Goal: Complete application form

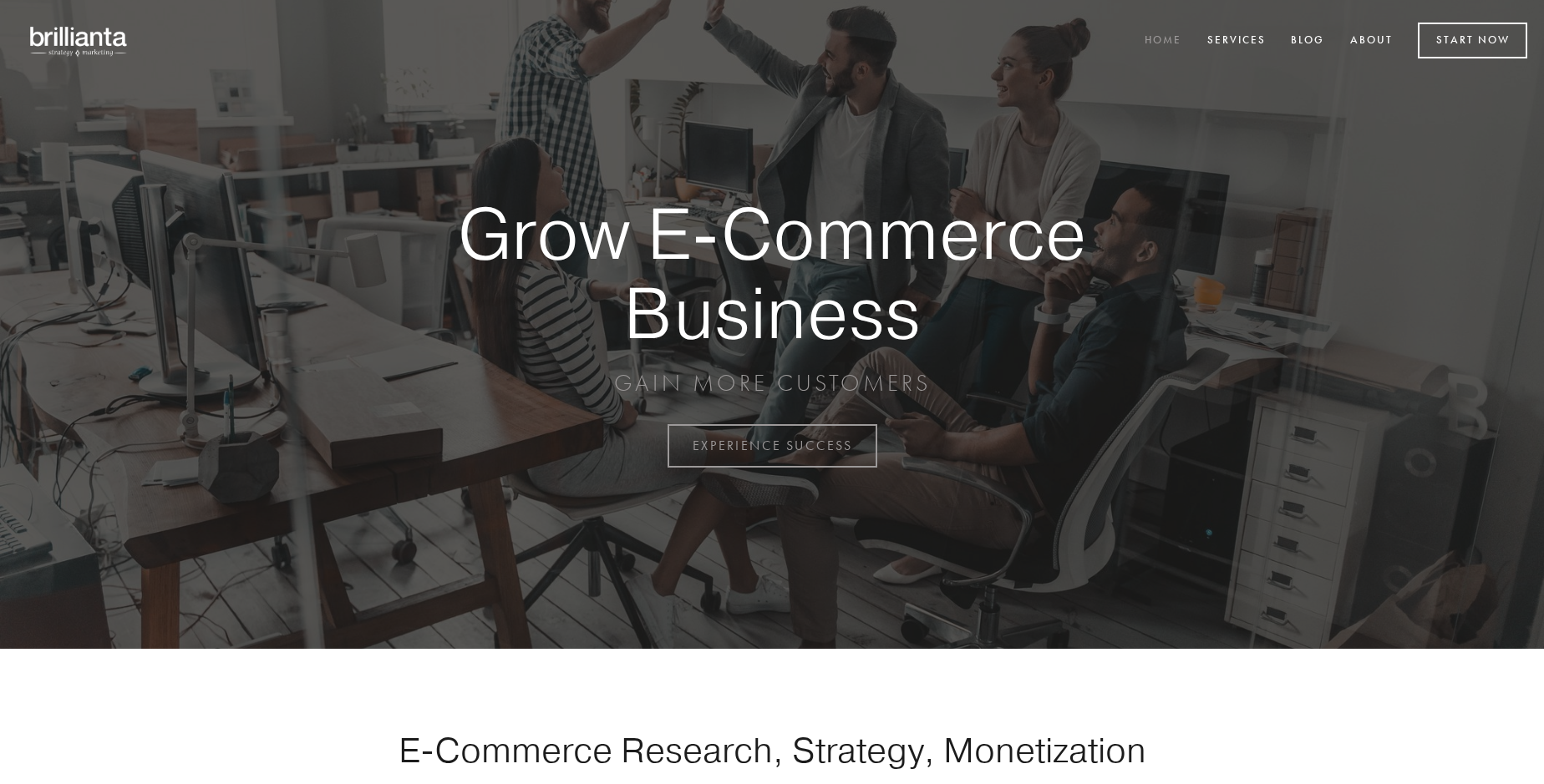
scroll to position [4379, 0]
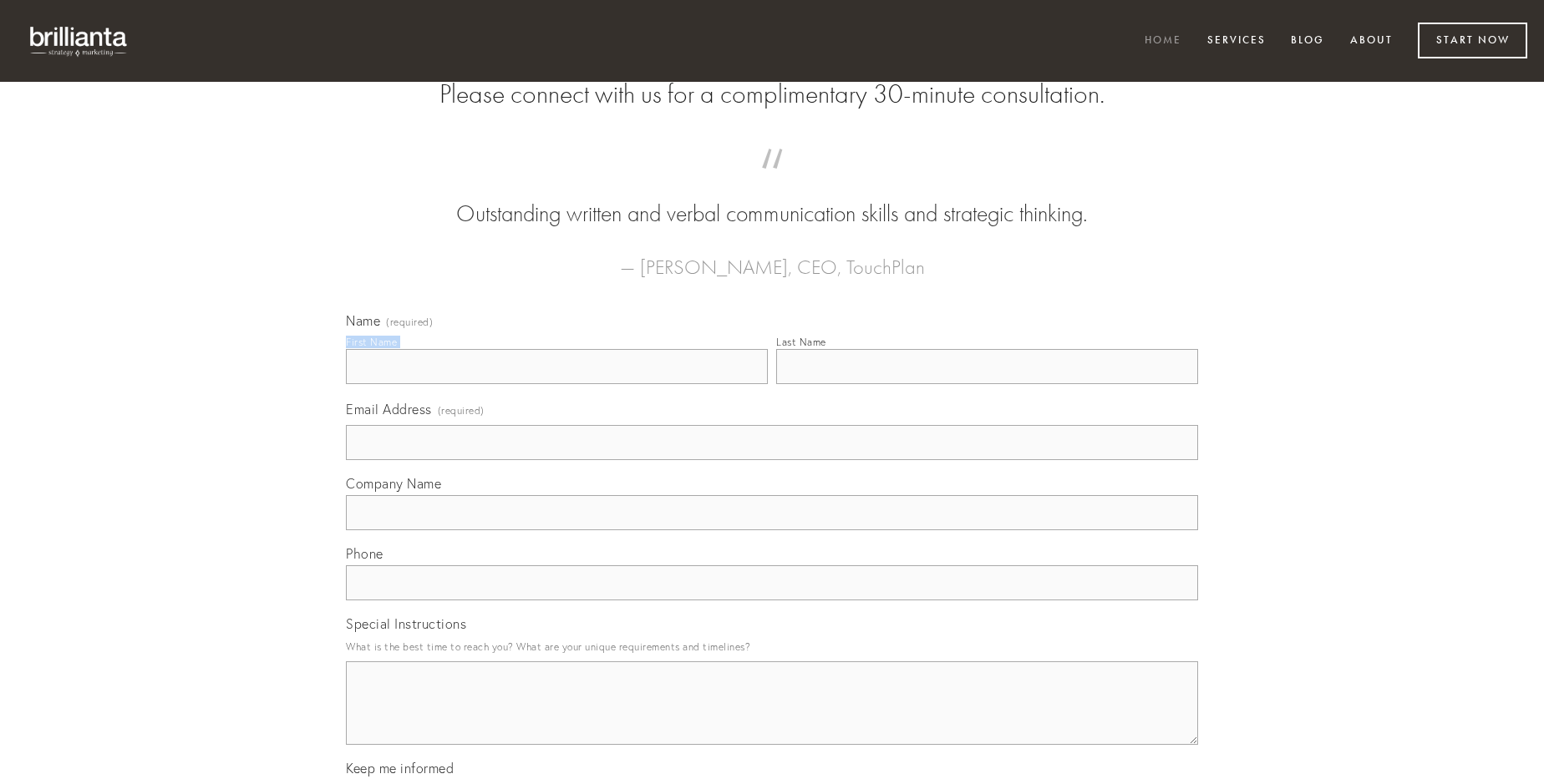
type input "[PERSON_NAME]"
click at [987, 384] on input "Last Name" at bounding box center [987, 367] width 422 height 35
type input "[PERSON_NAME]"
click at [772, 460] on input "Email Address (required)" at bounding box center [772, 442] width 852 height 35
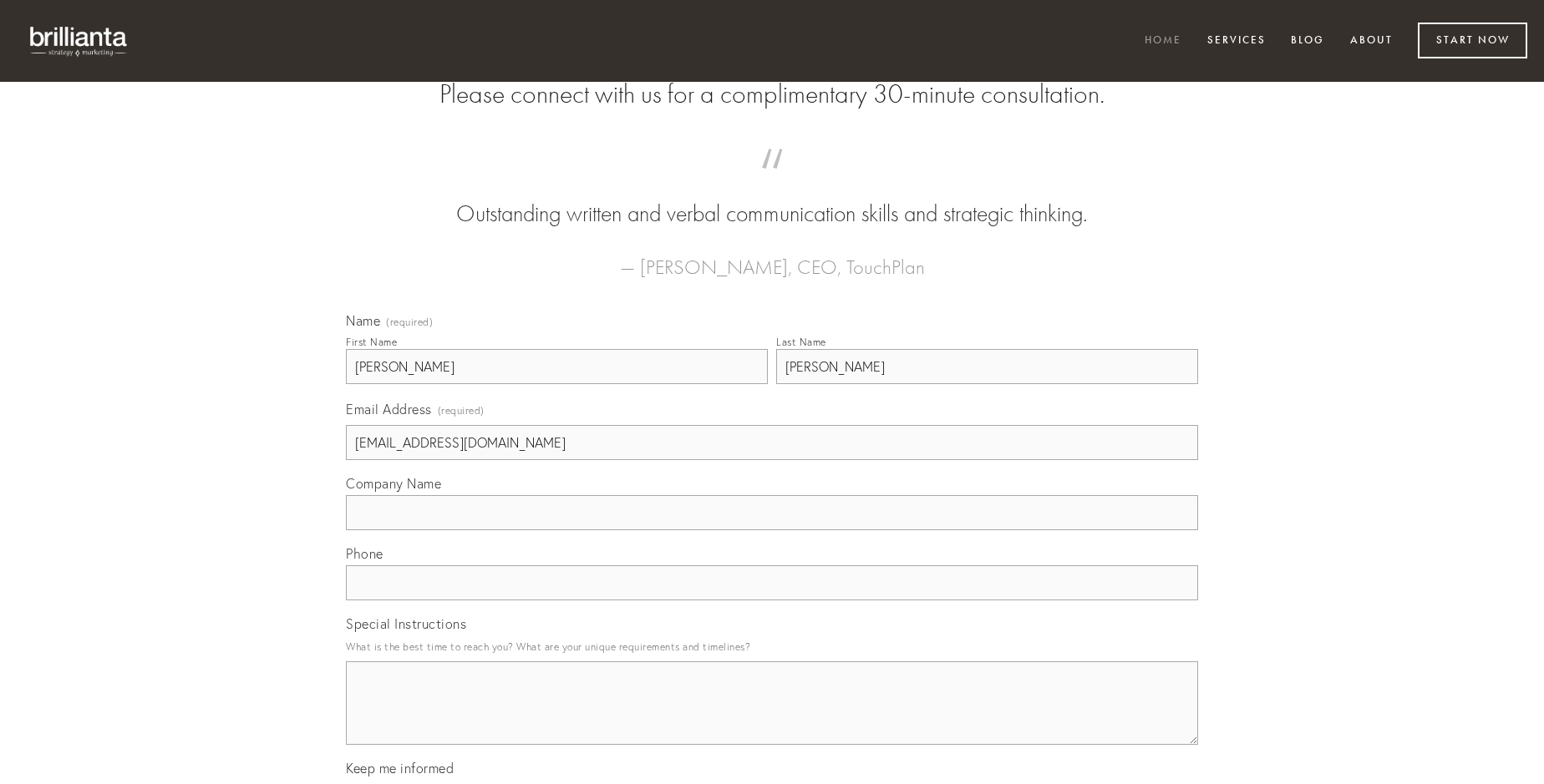
type input "[EMAIL_ADDRESS][DOMAIN_NAME]"
click at [772, 531] on input "Company Name" at bounding box center [772, 512] width 852 height 35
type input "error"
click at [772, 601] on input "text" at bounding box center [772, 583] width 852 height 35
click at [772, 718] on textarea "Special Instructions" at bounding box center [772, 703] width 852 height 83
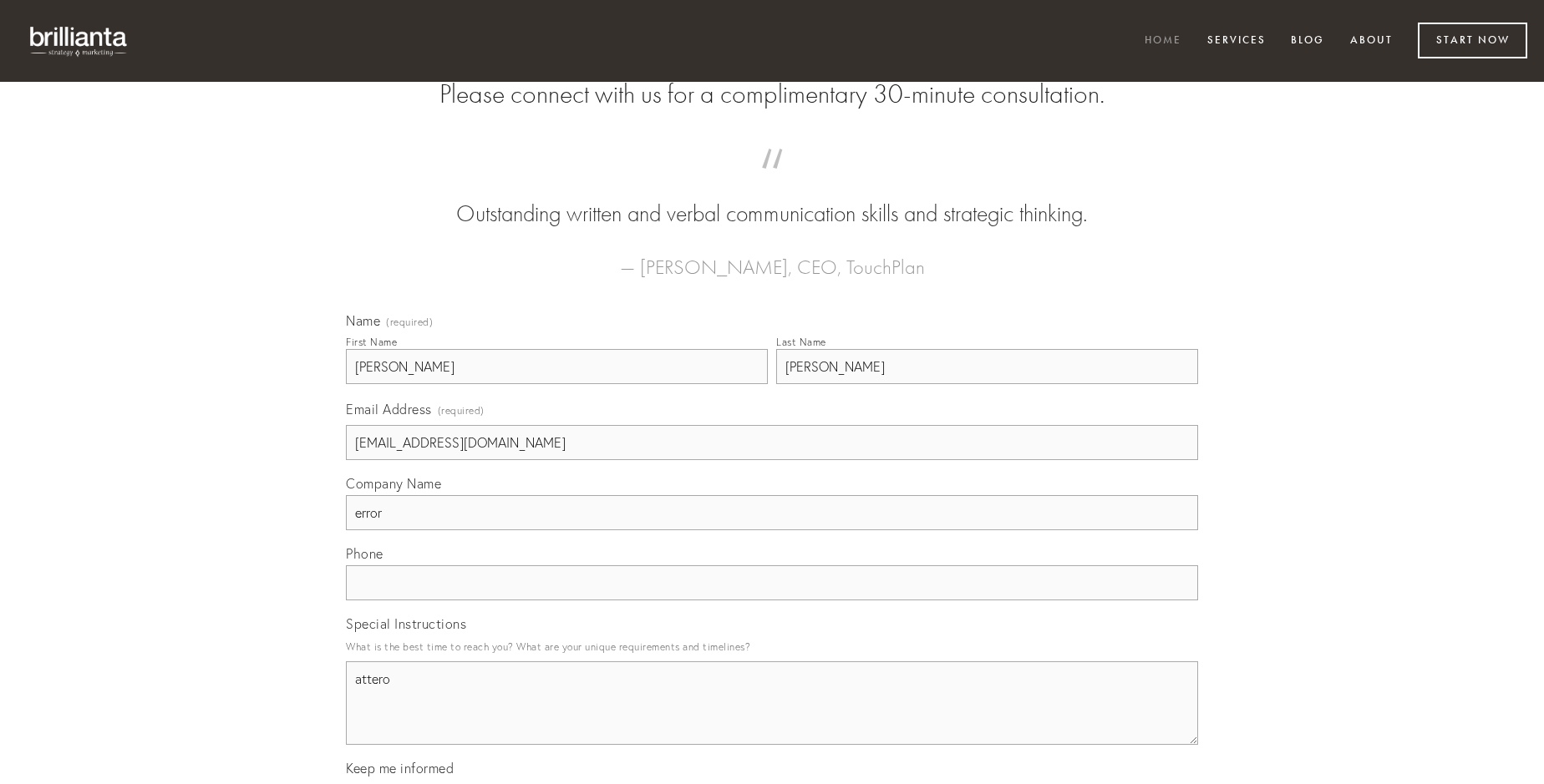
type textarea "attero"
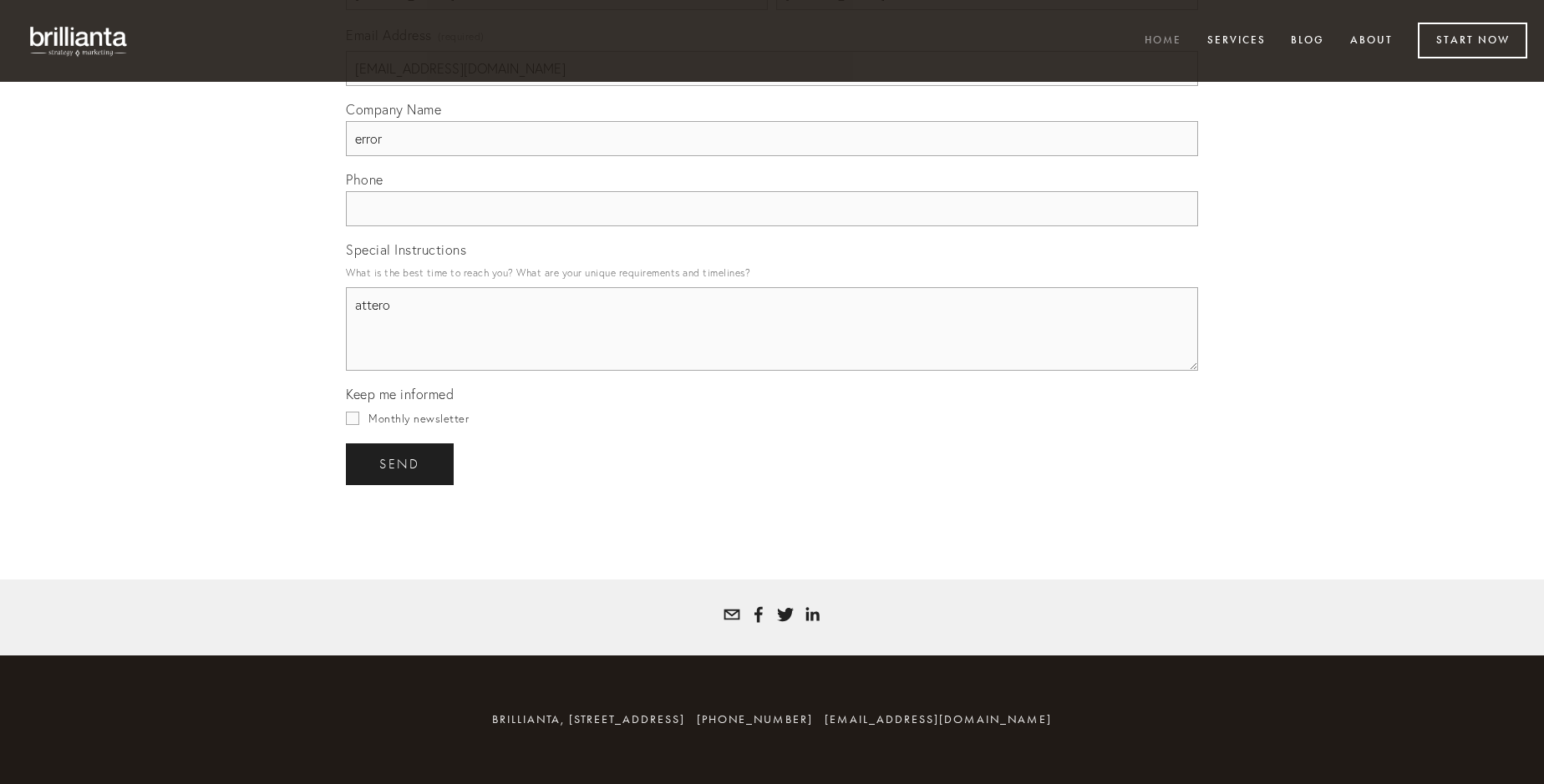
click at [401, 464] on span "send" at bounding box center [400, 464] width 41 height 15
